Goal: Transaction & Acquisition: Book appointment/travel/reservation

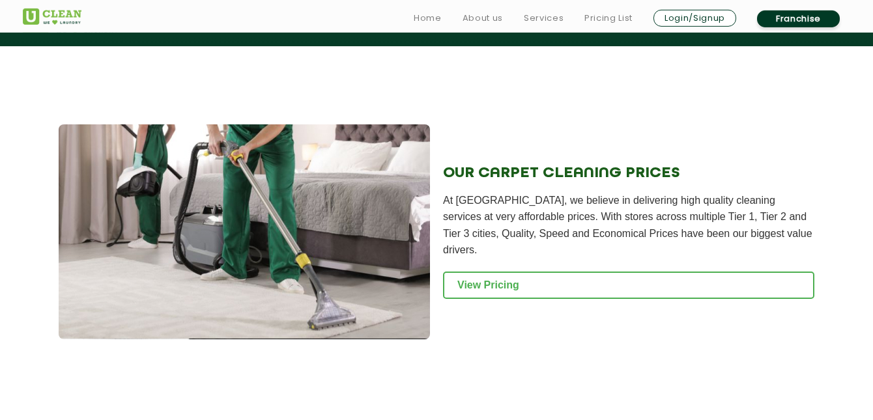
scroll to position [1300, 0]
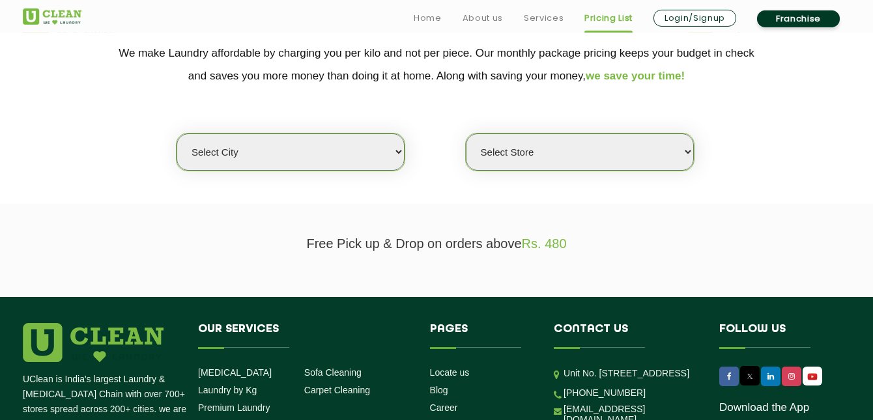
scroll to position [279, 0]
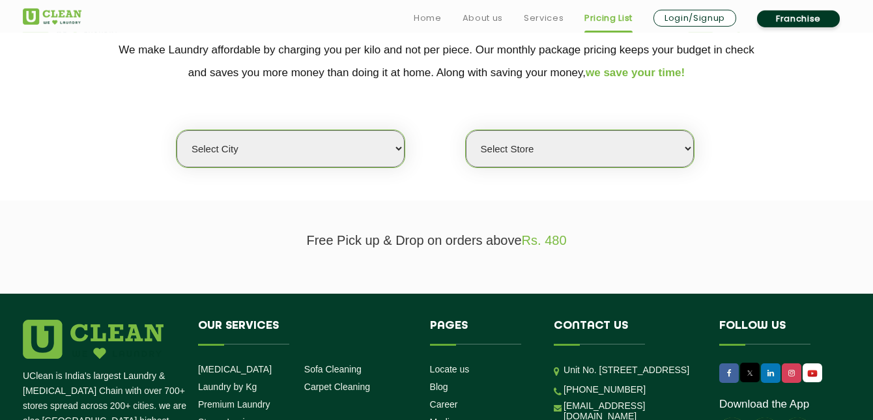
click at [489, 235] on p "Free Pick up & Drop on orders above Rs. 480" at bounding box center [436, 240] width 827 height 15
select select "11"
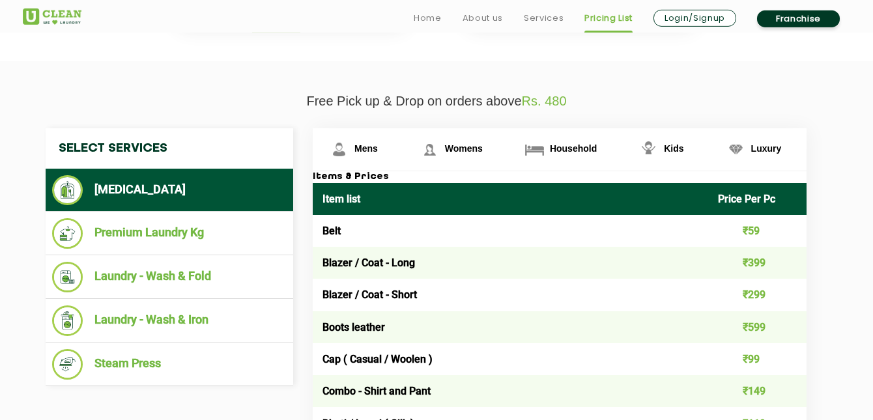
scroll to position [0, 0]
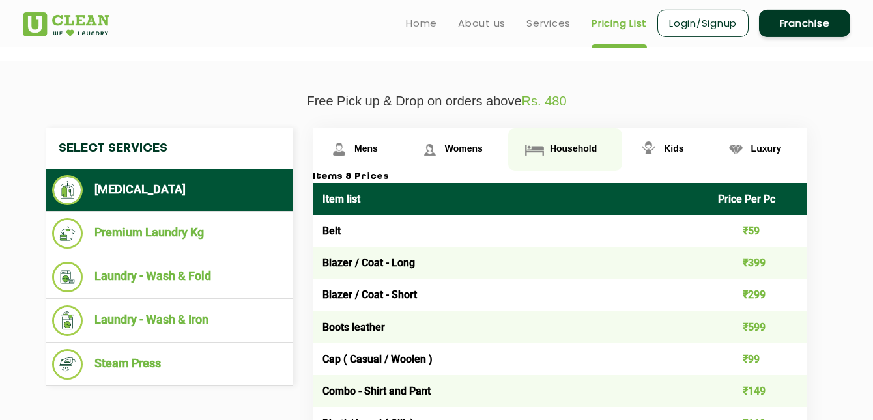
click at [557, 154] on span "Household" at bounding box center [573, 148] width 47 height 10
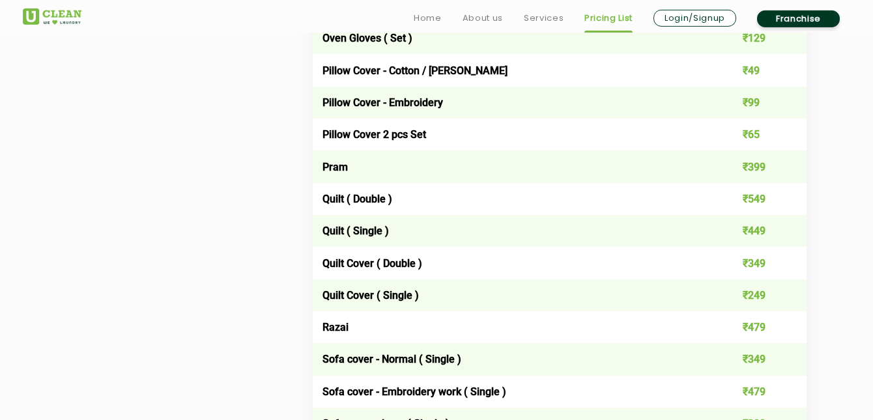
scroll to position [1808, 0]
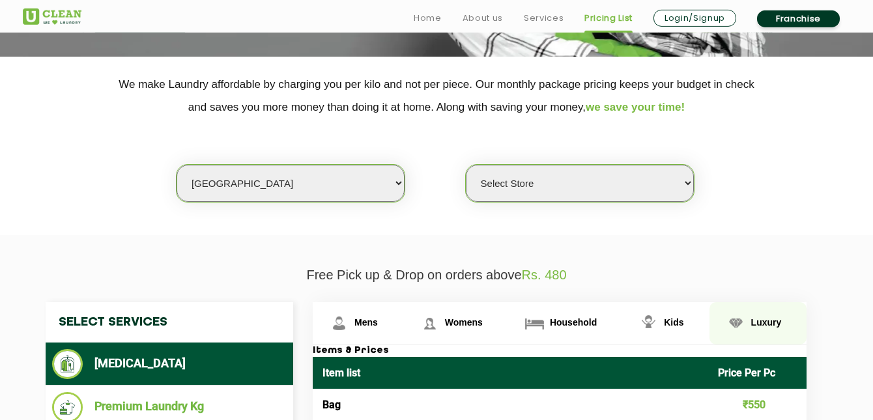
click at [724, 312] on img at bounding box center [735, 323] width 23 height 23
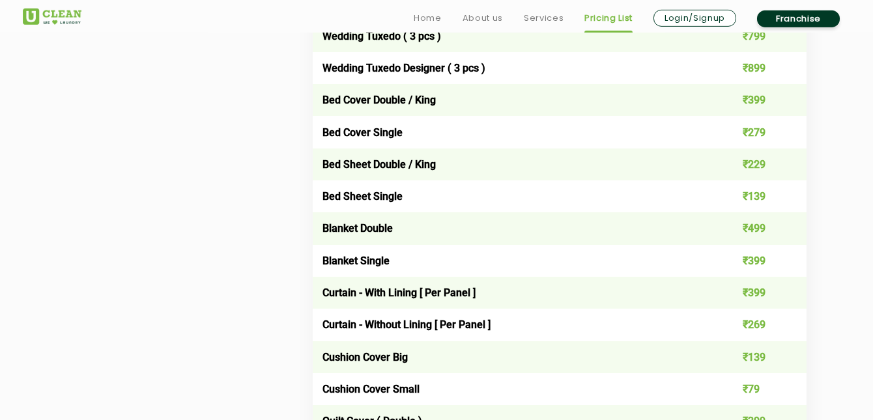
scroll to position [2034, 0]
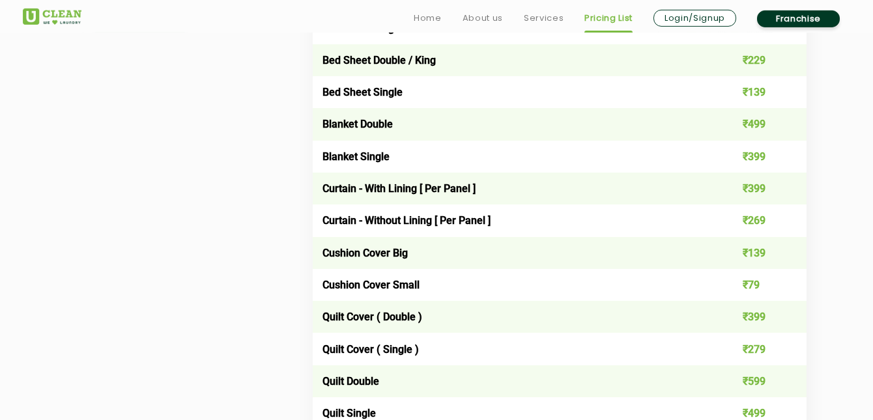
click at [716, 365] on td "₹599" at bounding box center [757, 381] width 99 height 32
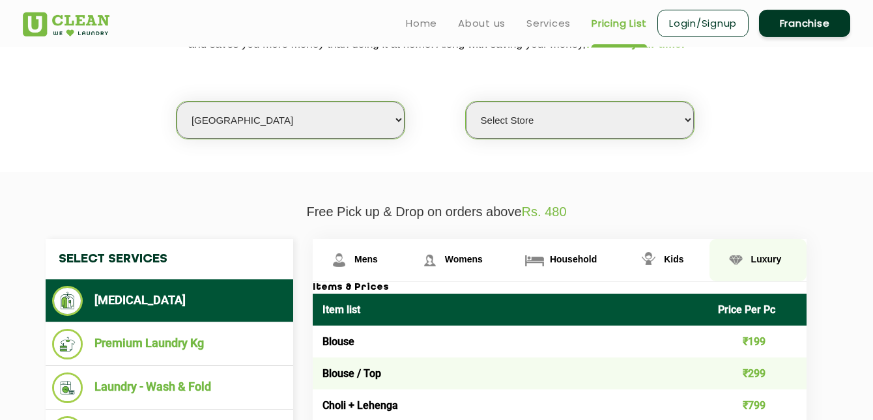
scroll to position [307, 0]
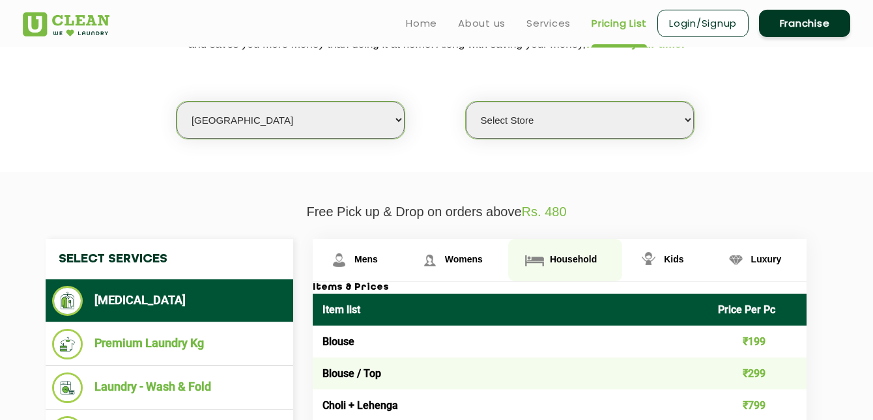
click at [545, 262] on link "Household" at bounding box center [565, 260] width 114 height 42
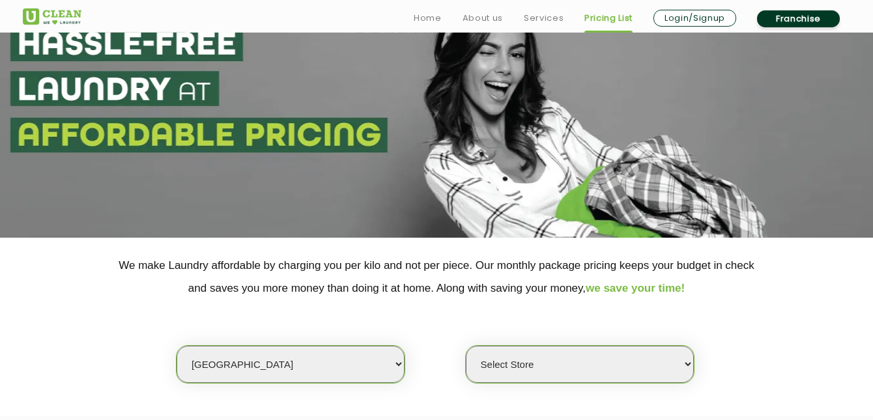
scroll to position [63, 0]
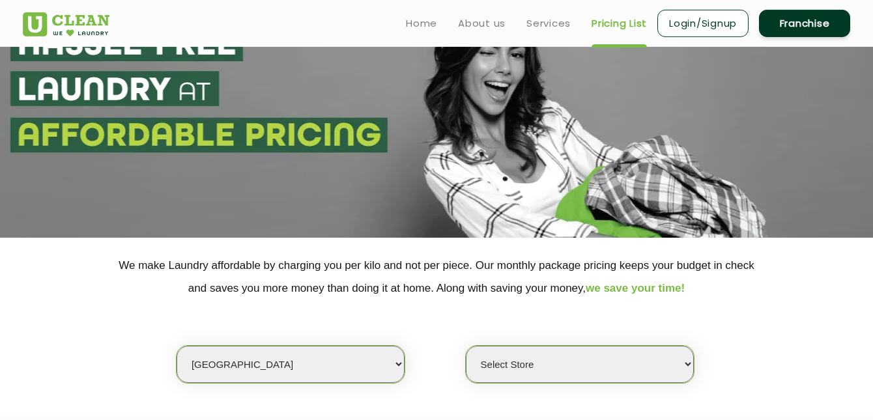
select select "549"
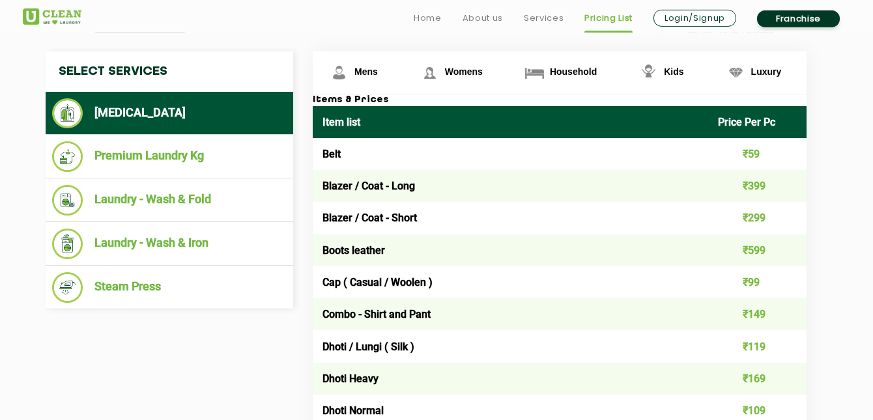
scroll to position [498, 0]
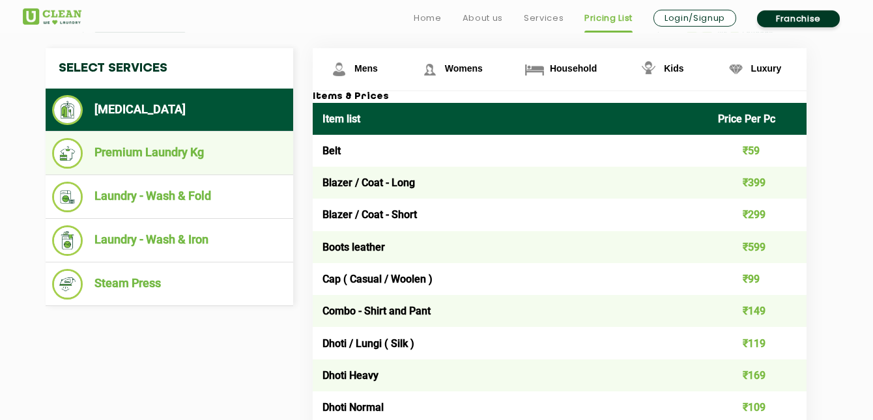
click at [232, 156] on li "Premium Laundry Kg" at bounding box center [169, 153] width 235 height 31
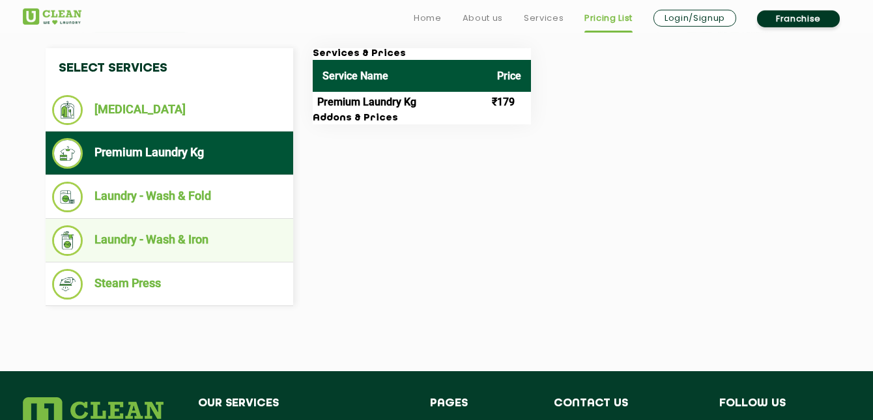
click at [208, 228] on li "Laundry - Wash & Iron" at bounding box center [169, 240] width 235 height 31
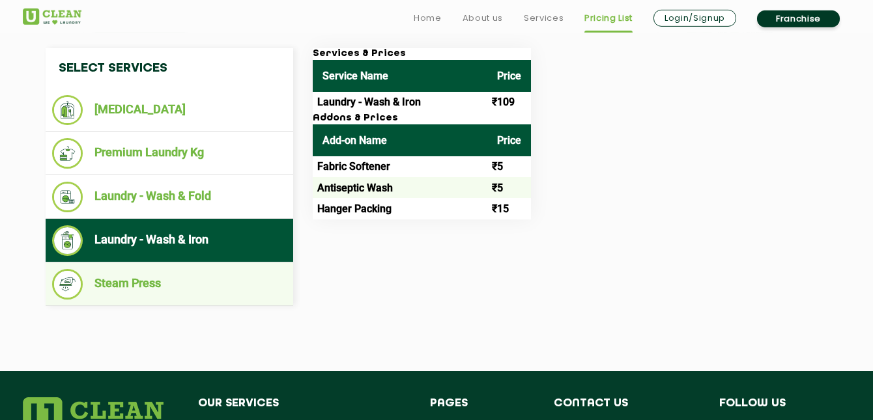
click at [215, 276] on li "Steam Press" at bounding box center [169, 284] width 235 height 31
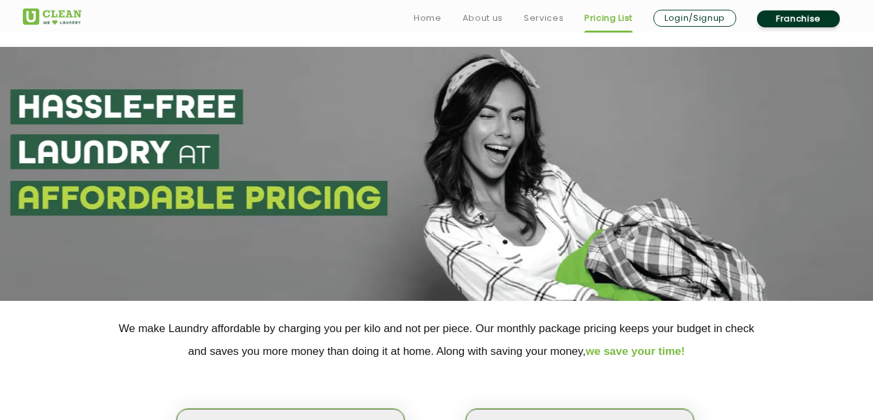
scroll to position [0, 0]
click at [527, 21] on link "Services" at bounding box center [544, 18] width 40 height 16
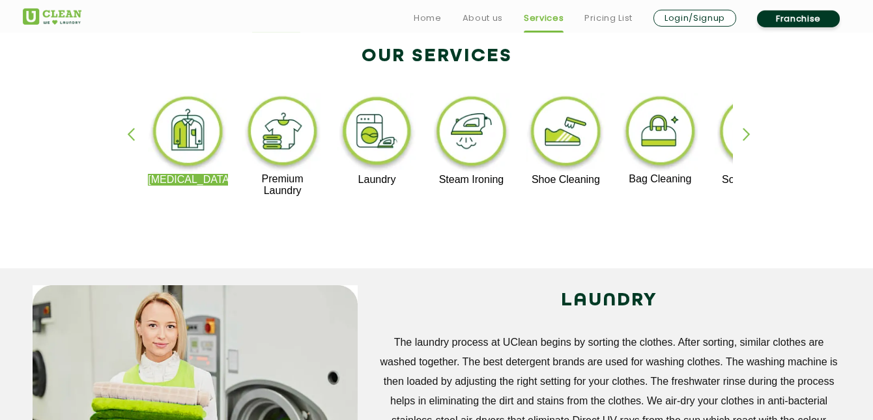
scroll to position [287, 0]
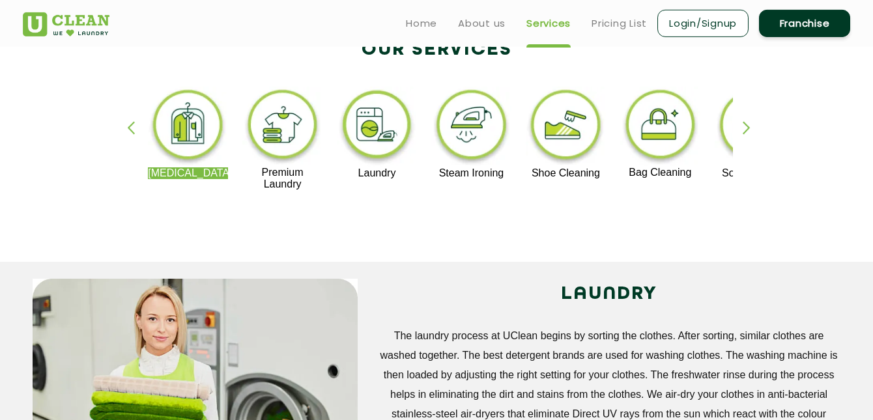
click at [737, 119] on div "[MEDICAL_DATA] Premium Laundry Laundry Steam Ironing Shoe Cleaning Bag Cleaning…" at bounding box center [436, 144] width 847 height 235
click at [747, 121] on div "button" at bounding box center [753, 139] width 20 height 36
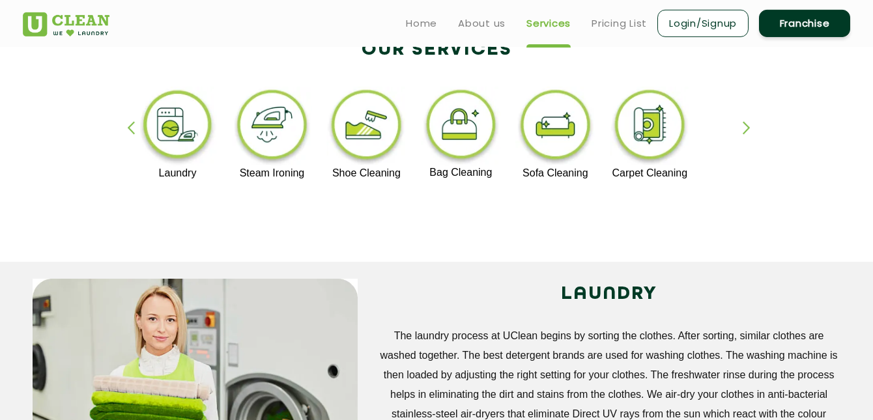
click at [635, 131] on img at bounding box center [650, 127] width 80 height 81
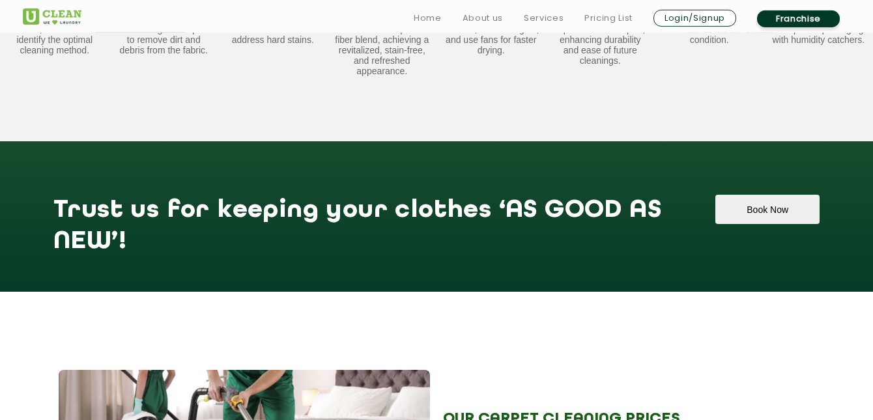
scroll to position [1059, 0]
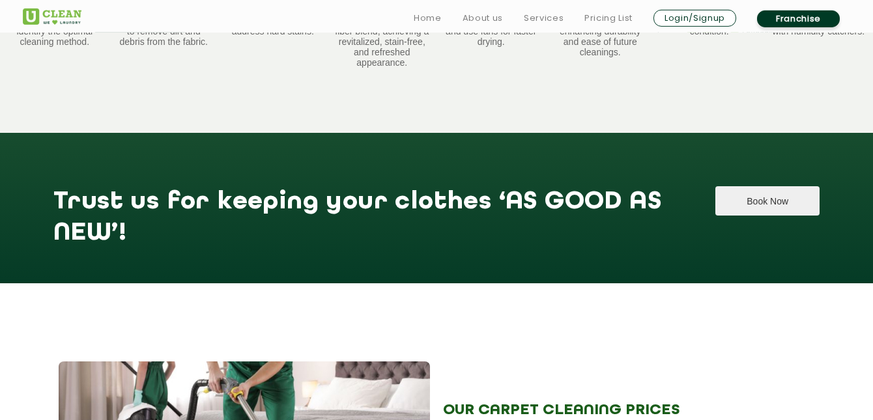
click at [763, 186] on button "Book Now" at bounding box center [767, 200] width 104 height 29
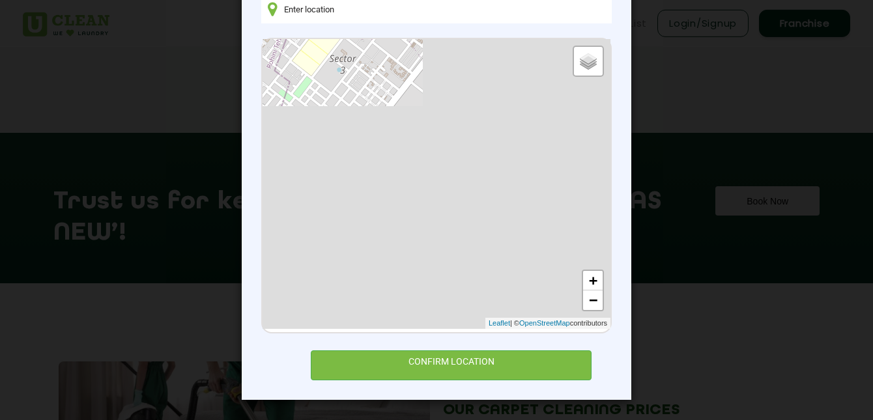
scroll to position [72, 0]
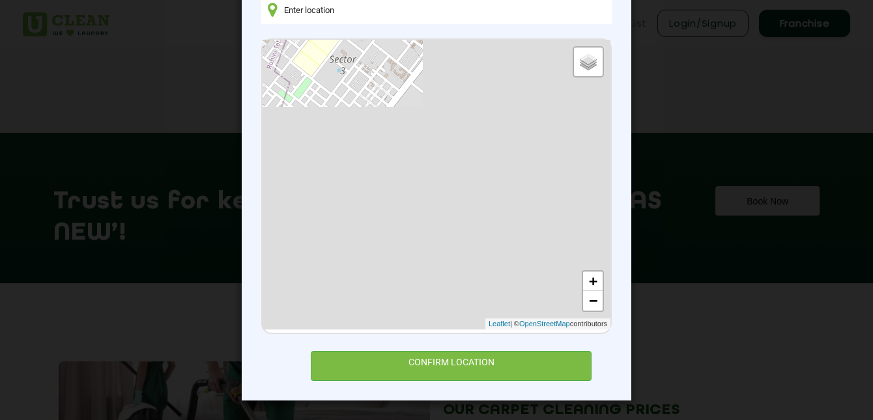
click at [562, 231] on div "Default Satellite + − Leaflet | © OpenStreetMap contributors" at bounding box center [437, 185] width 348 height 290
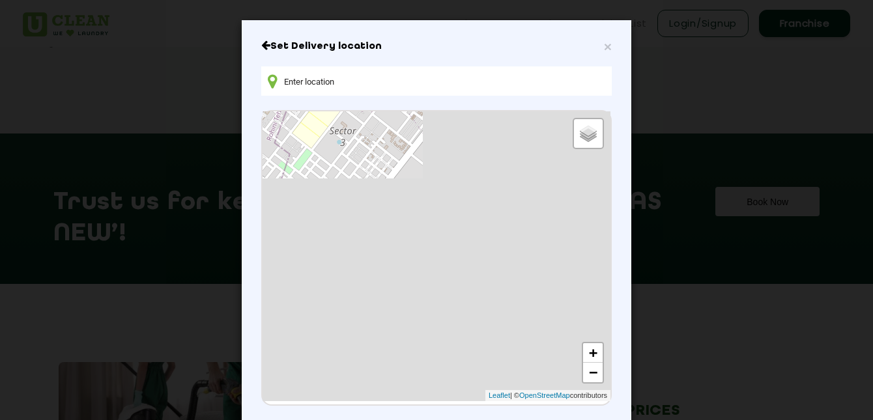
scroll to position [0, 0]
click at [350, 135] on div "Default Satellite + − Leaflet | © OpenStreetMap contributors" at bounding box center [437, 256] width 348 height 290
click at [316, 83] on input "text" at bounding box center [436, 80] width 350 height 29
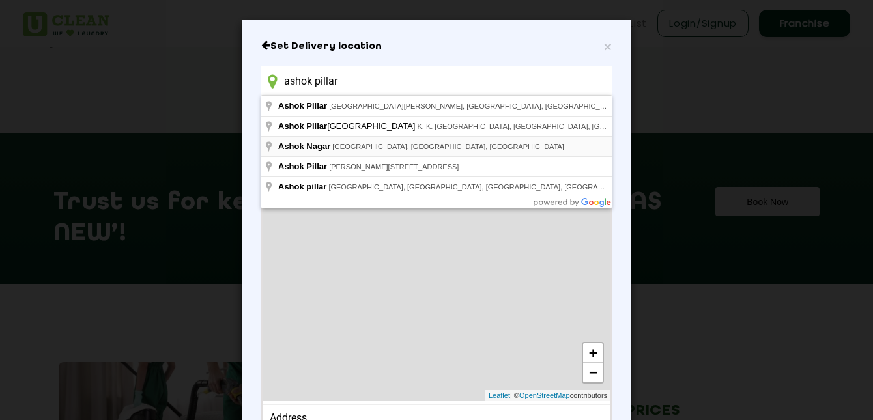
type input "[PERSON_NAME], [GEOGRAPHIC_DATA], [GEOGRAPHIC_DATA], [GEOGRAPHIC_DATA]"
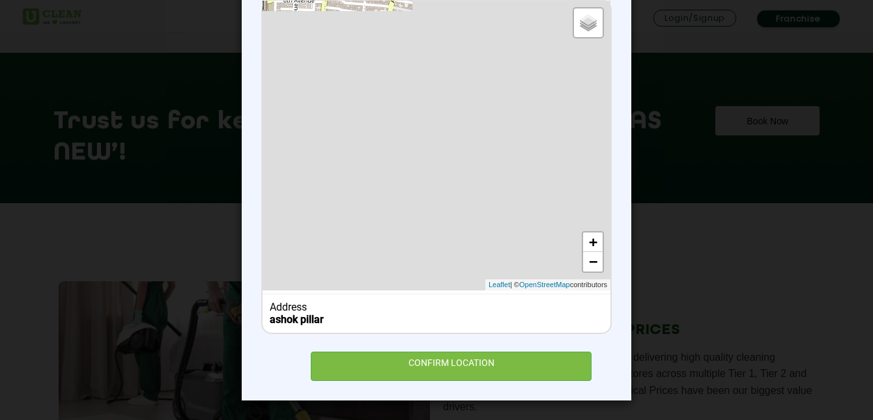
scroll to position [1179, 0]
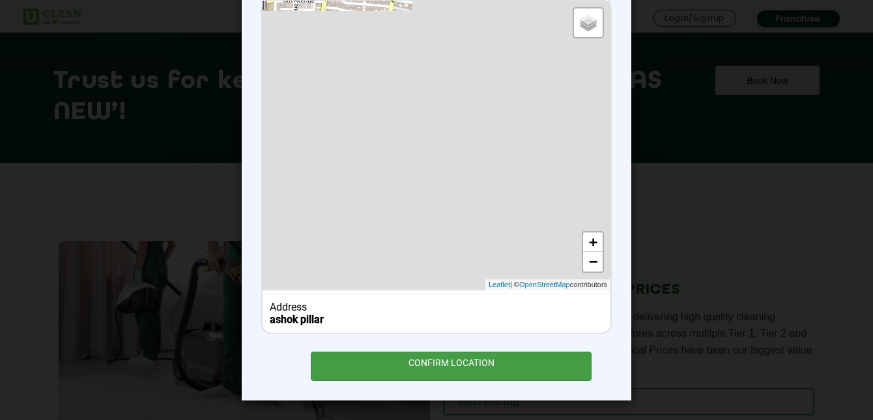
click at [420, 362] on div "CONFIRM LOCATION" at bounding box center [451, 366] width 281 height 29
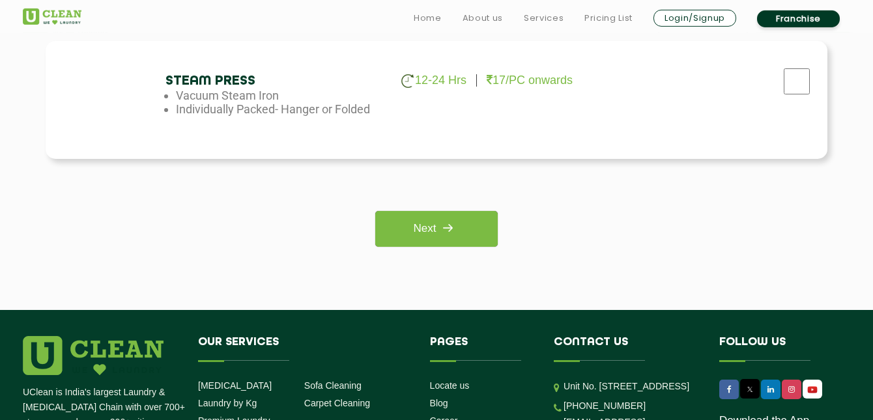
scroll to position [1014, 0]
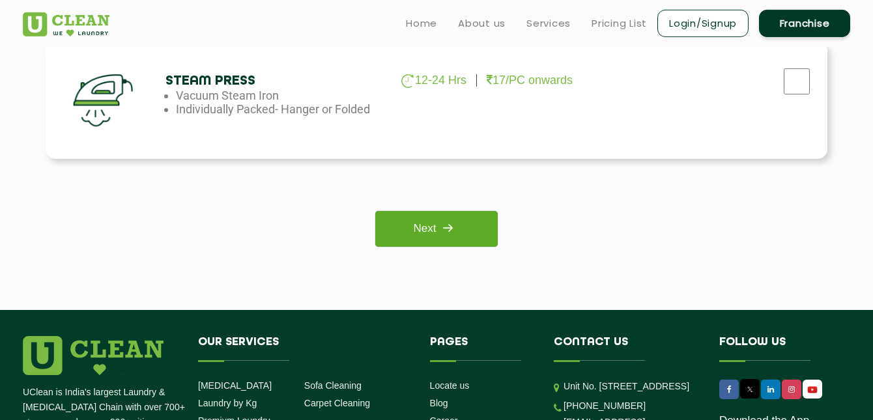
click at [423, 238] on link "Next" at bounding box center [436, 229] width 122 height 36
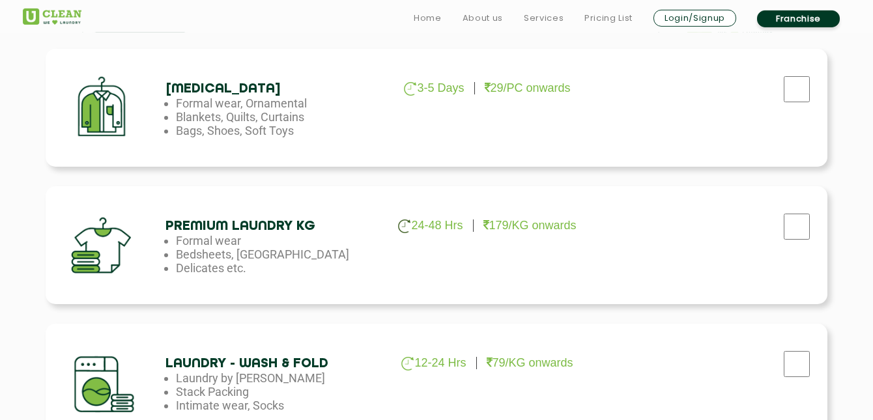
scroll to position [466, 1]
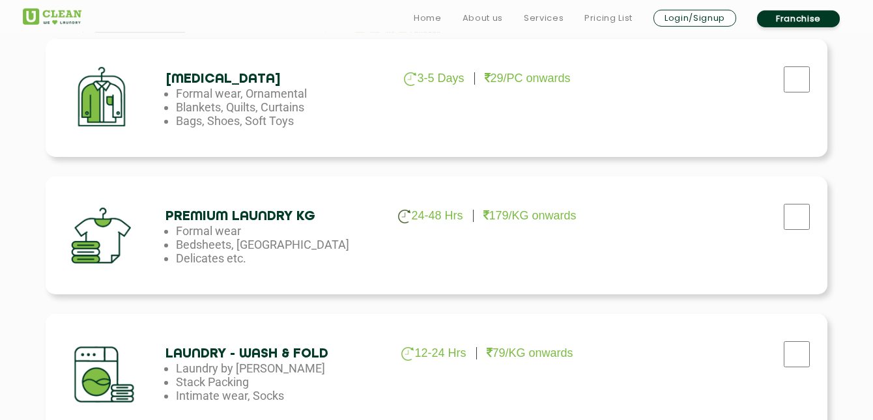
click at [420, 236] on div "Premium Laundry Kg 24-48 Hrs 179/KG onwards Formal wear Bedsheets, Dohars Delic…" at bounding box center [437, 236] width 782 height 118
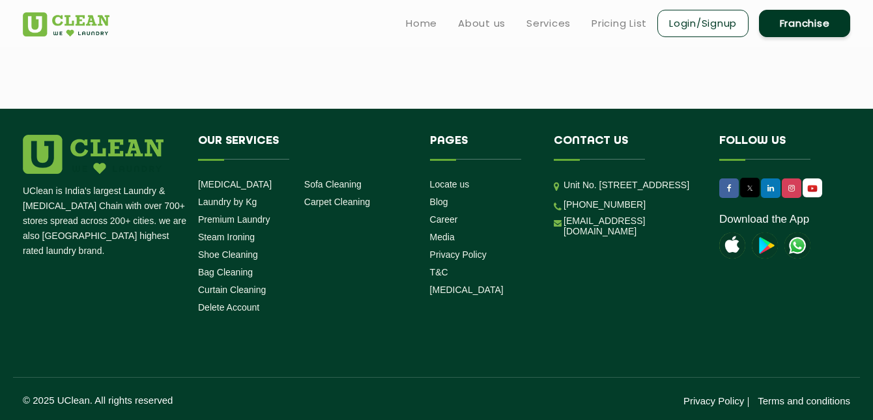
scroll to position [1247, 0]
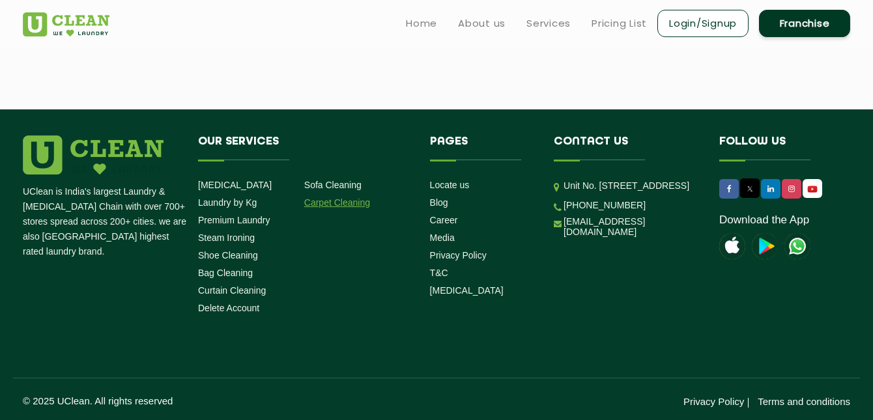
click at [339, 205] on link "Carpet Cleaning" at bounding box center [337, 202] width 66 height 10
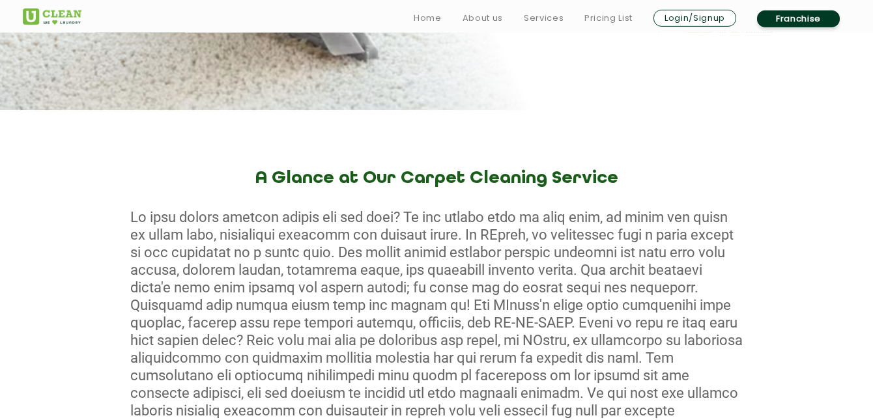
scroll to position [405, 0]
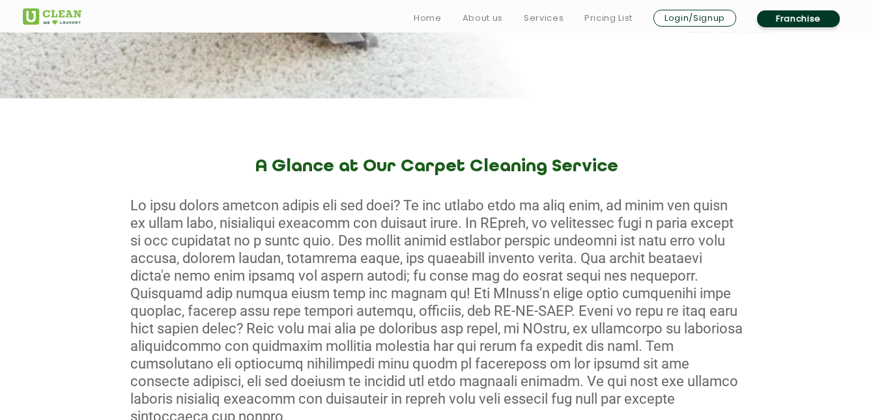
click at [339, 205] on div at bounding box center [436, 311] width 873 height 229
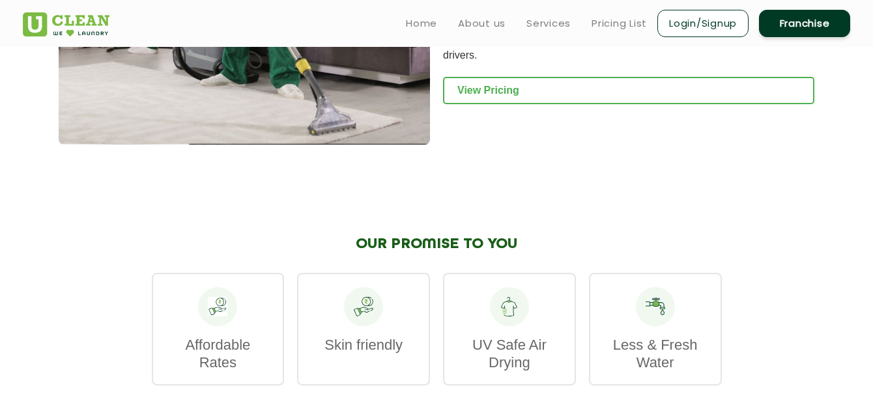
scroll to position [1489, 0]
